Goal: Navigation & Orientation: Understand site structure

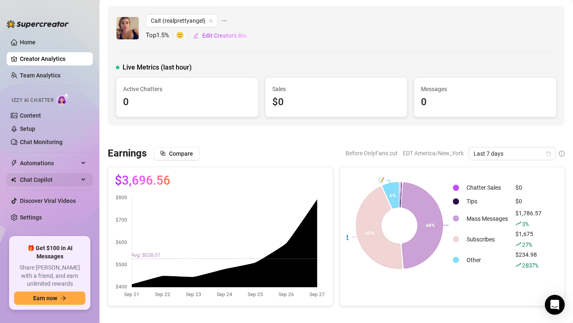
click at [50, 177] on span "Chat Copilot" at bounding box center [49, 179] width 59 height 13
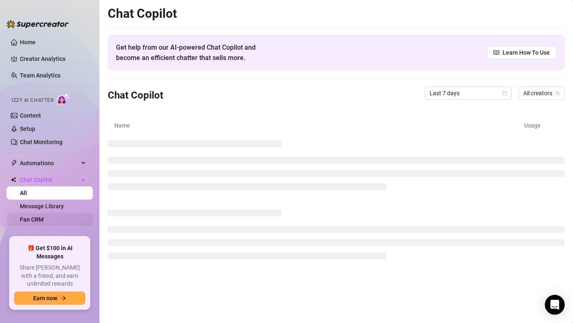
scroll to position [26, 0]
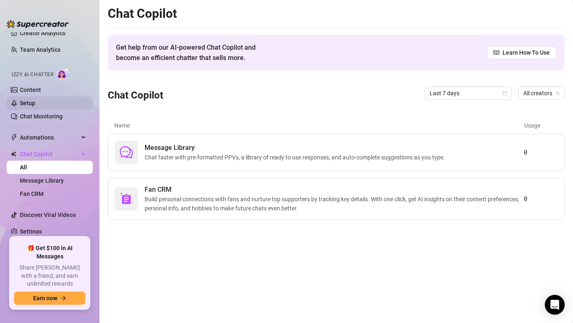
click at [35, 102] on link "Setup" at bounding box center [27, 103] width 15 height 7
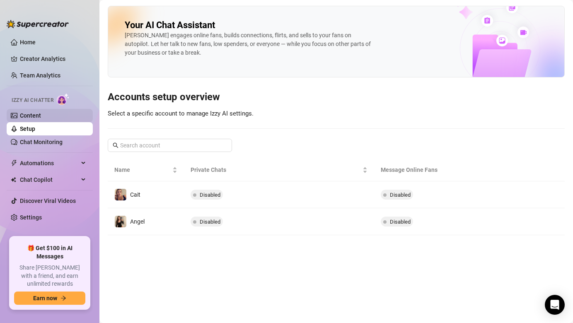
click at [41, 116] on link "Content" at bounding box center [30, 115] width 21 height 7
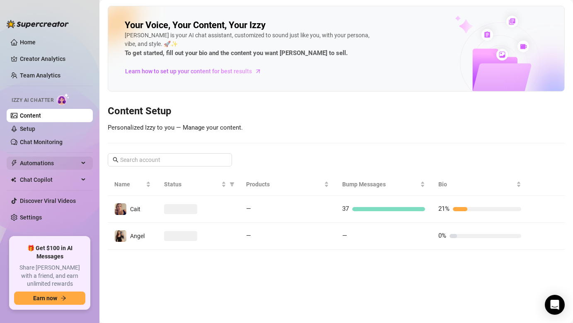
click at [46, 159] on span "Automations" at bounding box center [49, 163] width 59 height 13
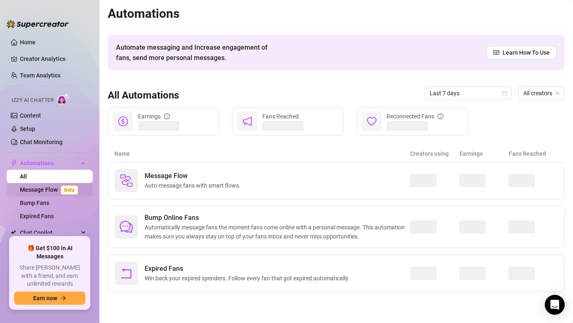
click at [39, 191] on link "Message Flow Beta" at bounding box center [50, 189] width 61 height 7
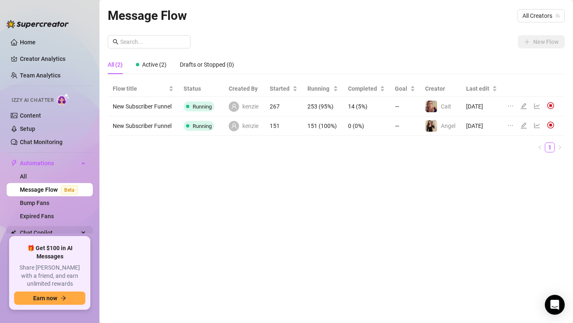
click at [48, 233] on span "Chat Copilot" at bounding box center [49, 232] width 59 height 13
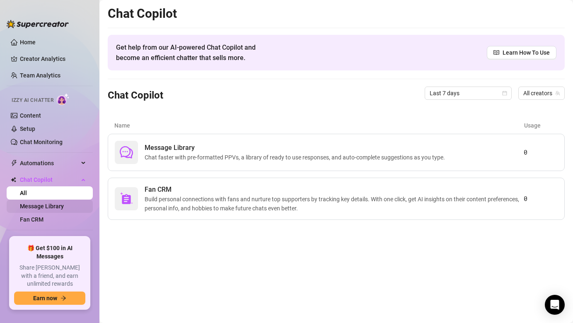
click at [57, 205] on link "Message Library" at bounding box center [42, 206] width 44 height 7
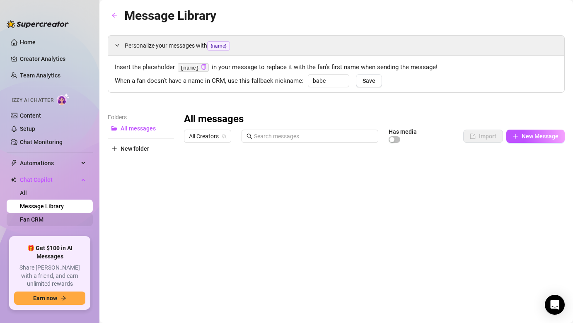
click at [43, 216] on link "Fan CRM" at bounding box center [32, 219] width 24 height 7
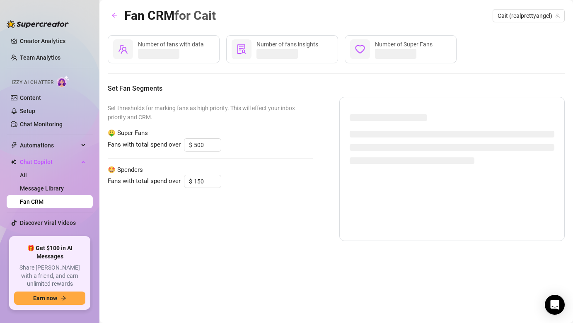
scroll to position [26, 0]
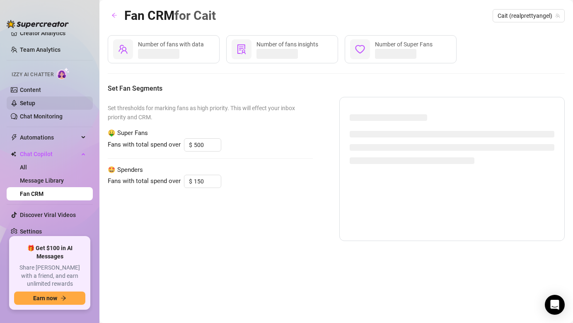
click at [35, 106] on link "Setup" at bounding box center [27, 103] width 15 height 7
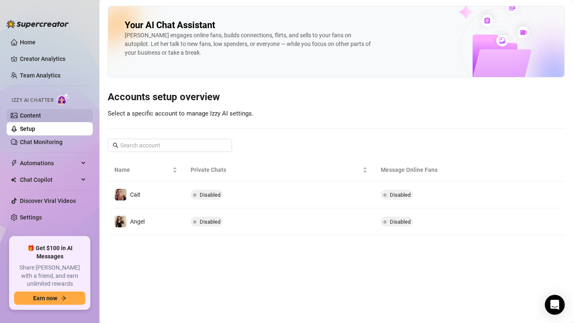
click at [41, 119] on link "Content" at bounding box center [30, 115] width 21 height 7
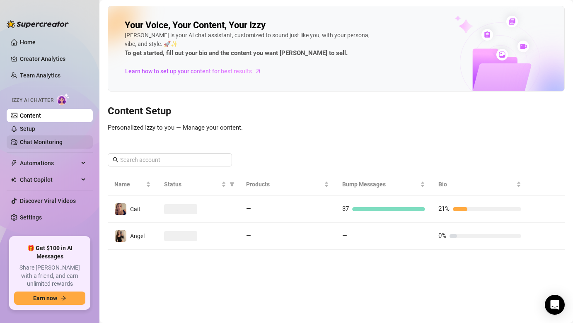
click at [58, 144] on link "Chat Monitoring" at bounding box center [41, 142] width 43 height 7
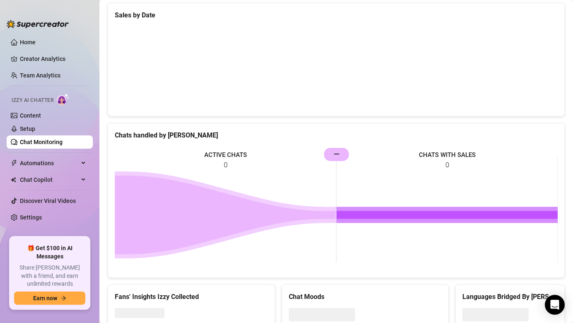
scroll to position [302, 0]
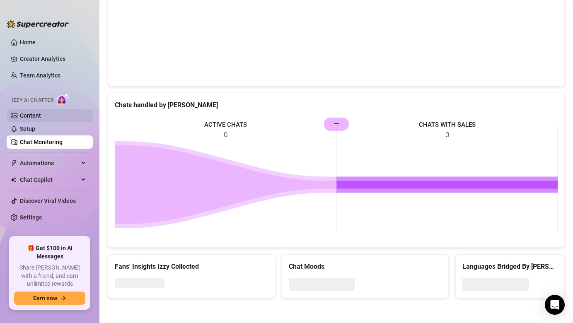
click at [38, 113] on link "Content" at bounding box center [30, 115] width 21 height 7
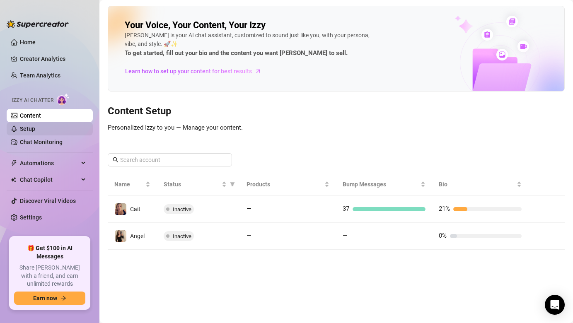
click at [35, 130] on link "Setup" at bounding box center [27, 128] width 15 height 7
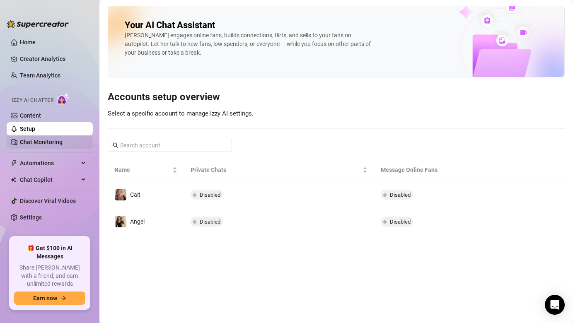
click at [37, 139] on link "Chat Monitoring" at bounding box center [41, 142] width 43 height 7
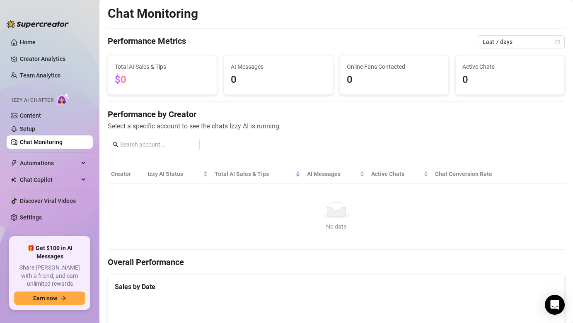
click at [35, 171] on ul "Home Creator Analytics Team Analytics Izzy AI Chatter Content Setup Chat Monito…" at bounding box center [50, 132] width 86 height 201
click at [35, 162] on span "Automations" at bounding box center [49, 163] width 59 height 13
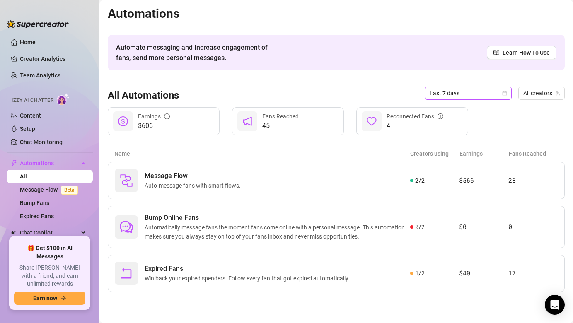
click at [446, 95] on span "Last 7 days" at bounding box center [467, 93] width 77 height 12
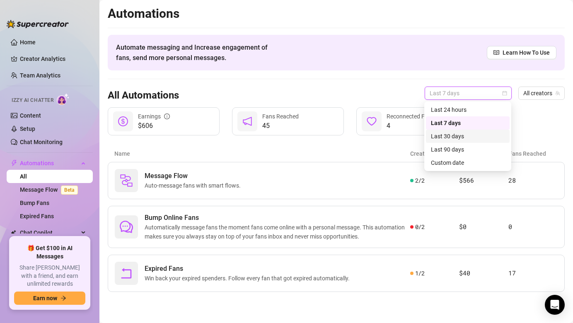
click at [455, 139] on div "Last 30 days" at bounding box center [468, 136] width 74 height 9
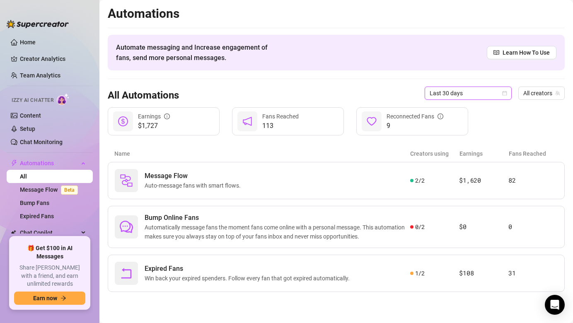
click at [457, 96] on span "Last 30 days" at bounding box center [467, 93] width 77 height 12
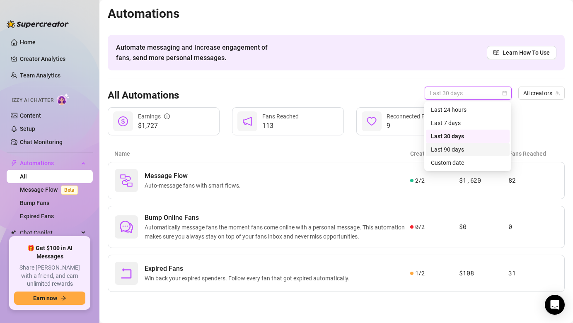
click at [452, 149] on div "Last 90 days" at bounding box center [468, 149] width 74 height 9
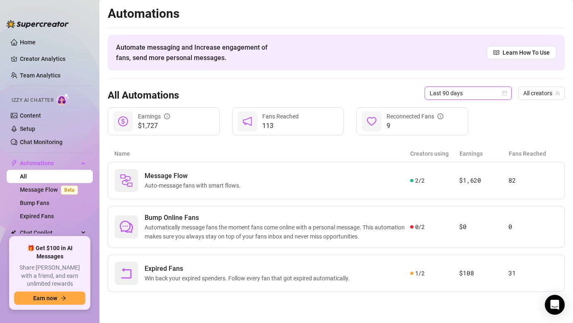
click at [467, 93] on span "Last 90 days" at bounding box center [467, 93] width 77 height 12
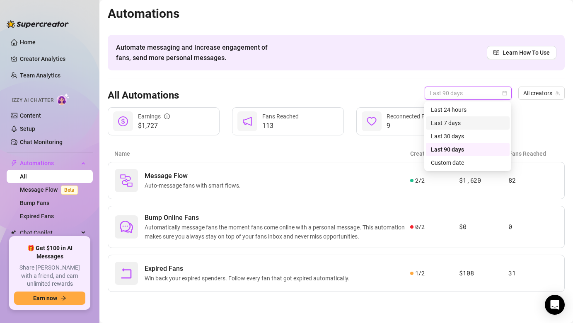
click at [450, 123] on div "Last 7 days" at bounding box center [468, 122] width 74 height 9
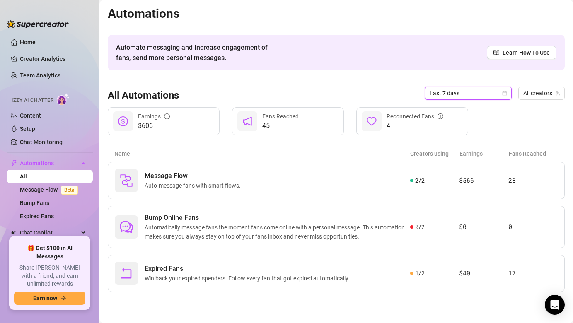
click at [462, 99] on div "Last 7 days" at bounding box center [467, 93] width 87 height 13
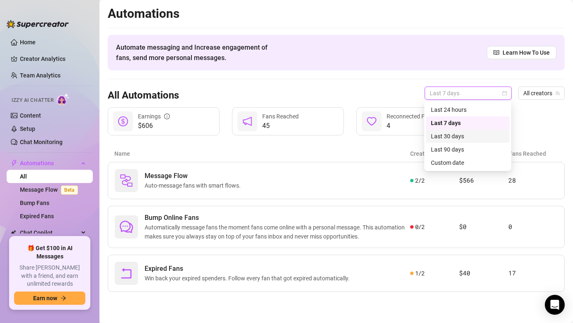
click at [448, 135] on div "Last 30 days" at bounding box center [468, 136] width 74 height 9
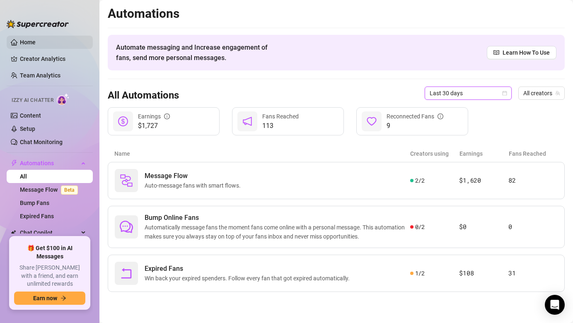
click at [36, 46] on link "Home" at bounding box center [28, 42] width 16 height 7
